Goal: Task Accomplishment & Management: Use online tool/utility

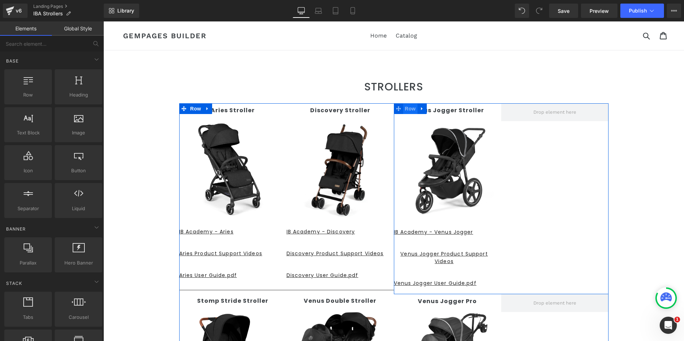
click at [407, 110] on span "Row" at bounding box center [410, 108] width 14 height 11
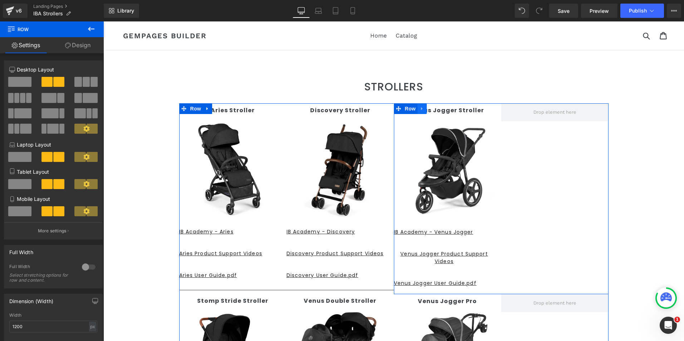
click at [420, 107] on icon at bounding box center [422, 108] width 5 height 5
click at [439, 108] on icon at bounding box center [440, 108] width 5 height 5
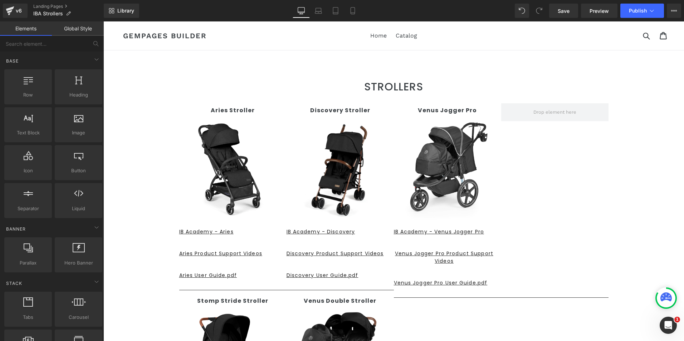
click at [448, 62] on main "STROLLERS Heading Text Block Row Aries Stroller Text Block Image IB Academy - A…" at bounding box center [393, 323] width 581 height 547
click at [640, 9] on span "Publish" at bounding box center [638, 11] width 18 height 6
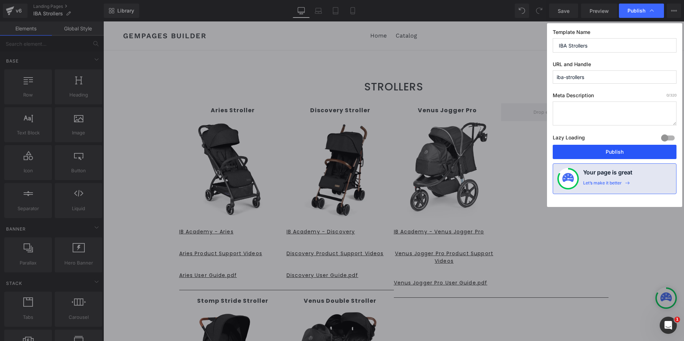
click at [617, 150] on button "Publish" at bounding box center [615, 152] width 124 height 14
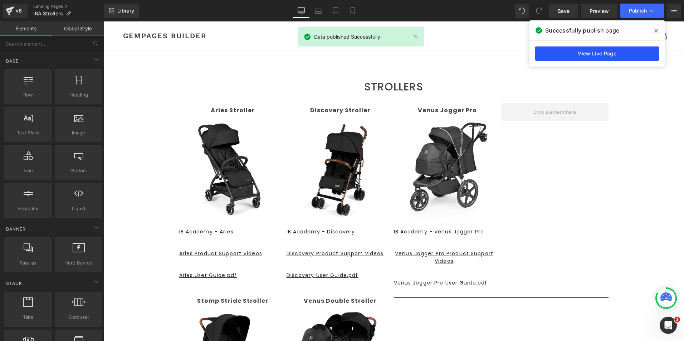
click at [602, 57] on link "View Live Page" at bounding box center [597, 53] width 124 height 14
